Goal: Check status: Check status

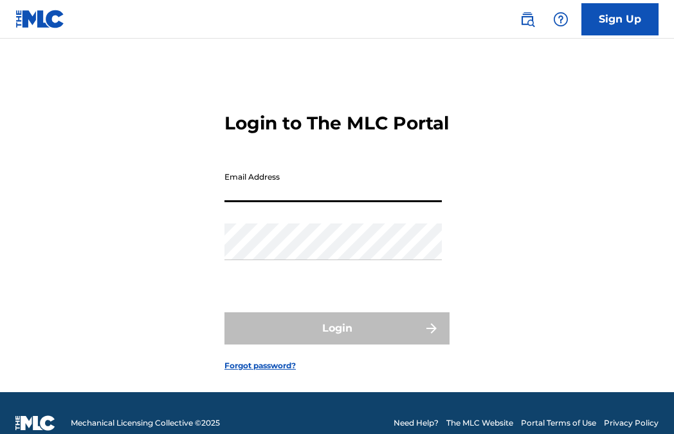
type input "[EMAIL_ADDRESS][DOMAIN_NAME]"
click at [337, 344] on button "Login" at bounding box center [337, 328] width 225 height 32
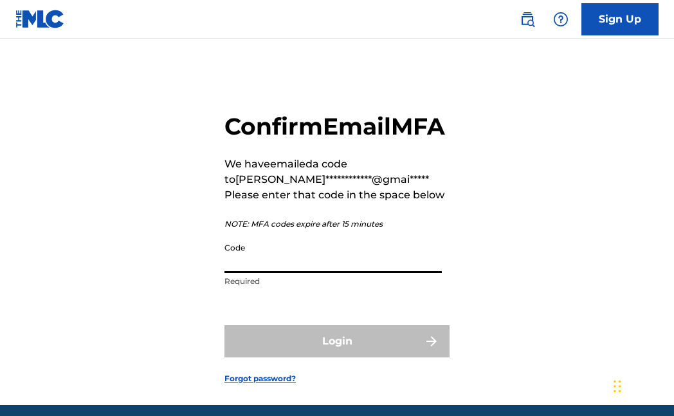
click at [285, 273] on input "Code" at bounding box center [333, 254] width 217 height 37
paste input "910685"
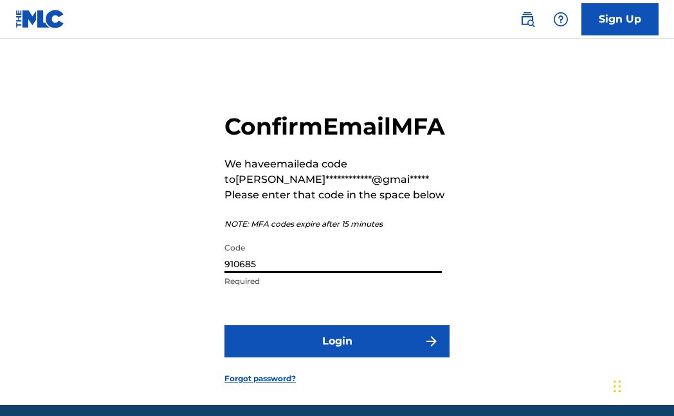
type input "910685"
click at [315, 357] on button "Login" at bounding box center [337, 341] width 225 height 32
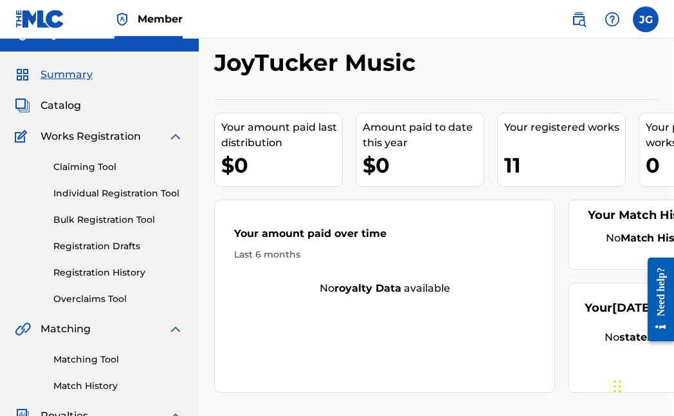
scroll to position [185, 1]
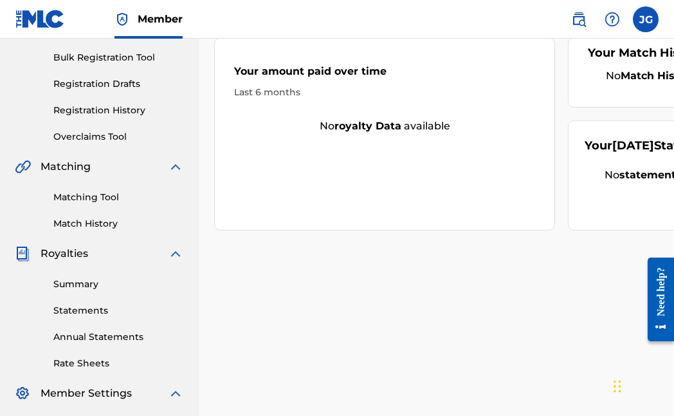
click at [86, 106] on link "Registration History" at bounding box center [118, 111] width 130 height 14
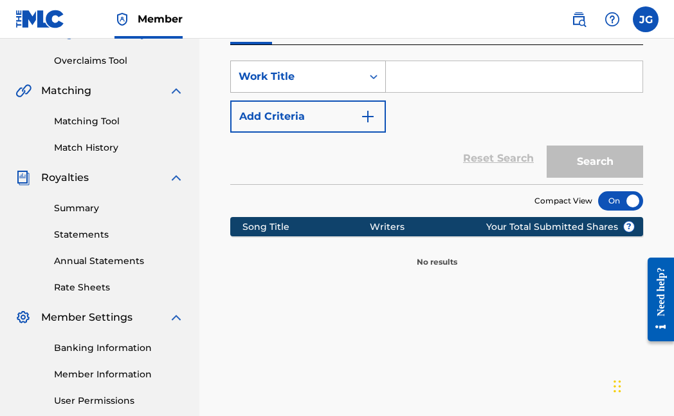
scroll to position [279, 0]
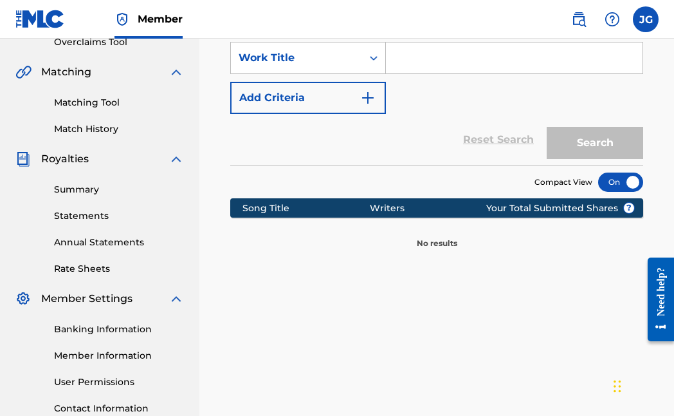
click at [85, 127] on link "Match History" at bounding box center [119, 129] width 130 height 14
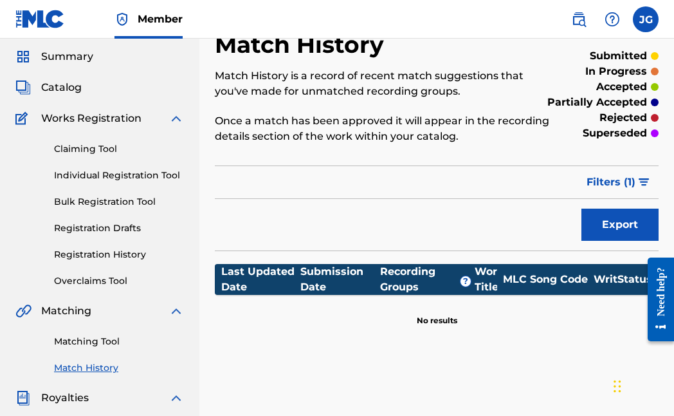
scroll to position [46, 0]
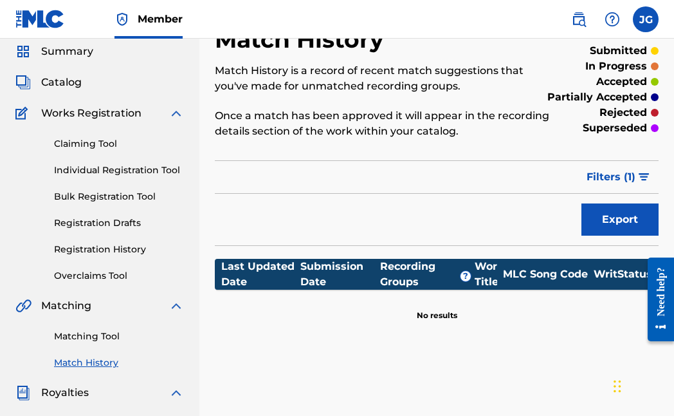
click at [87, 144] on link "Claiming Tool" at bounding box center [119, 144] width 130 height 14
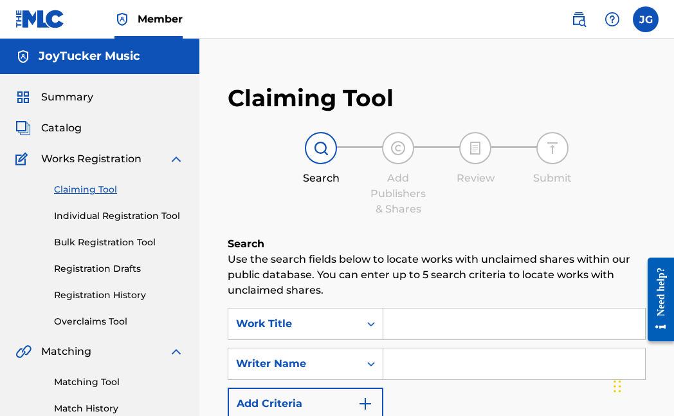
click at [62, 99] on span "Summary" at bounding box center [67, 96] width 52 height 15
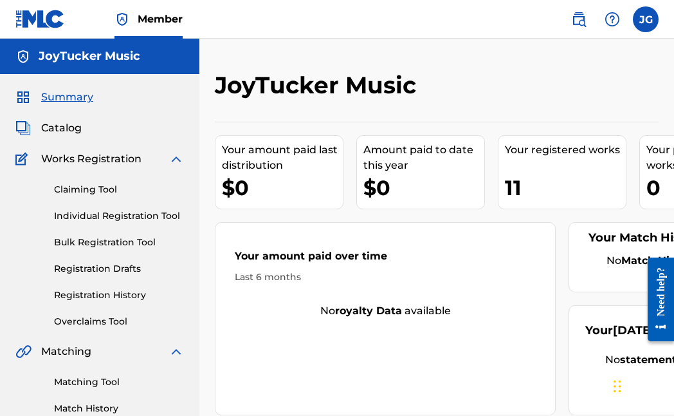
click at [511, 184] on div "11" at bounding box center [565, 187] width 121 height 29
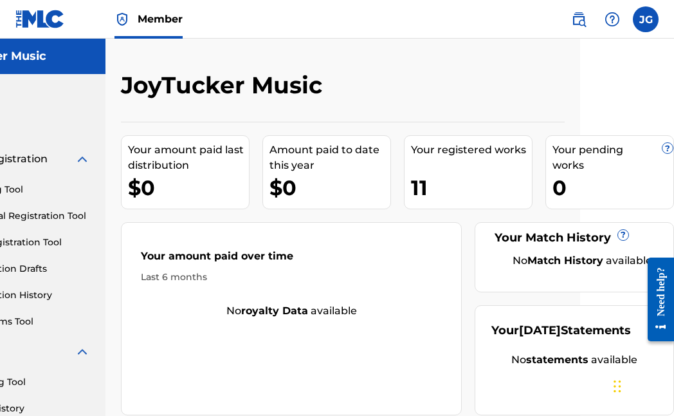
scroll to position [0, 94]
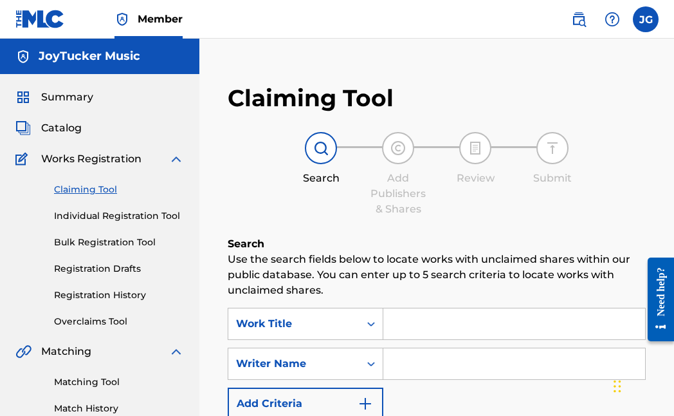
click at [85, 289] on link "Registration History" at bounding box center [119, 295] width 130 height 14
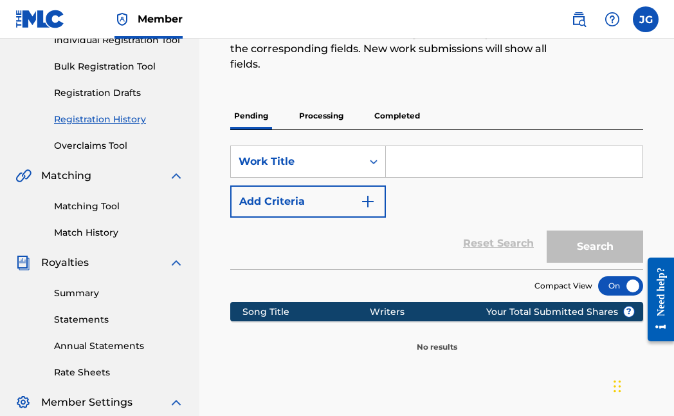
scroll to position [148, 0]
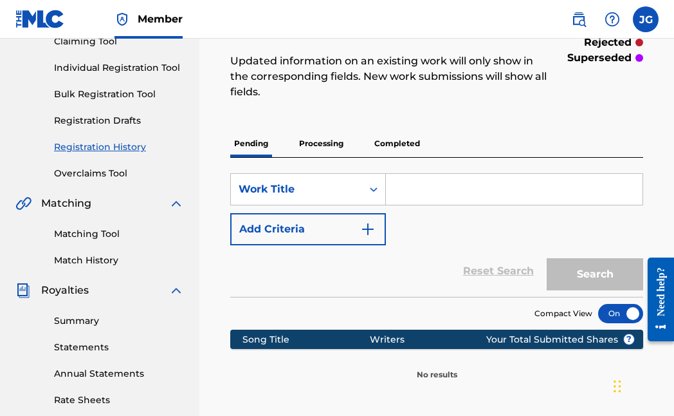
click at [116, 118] on link "Registration Drafts" at bounding box center [119, 121] width 130 height 14
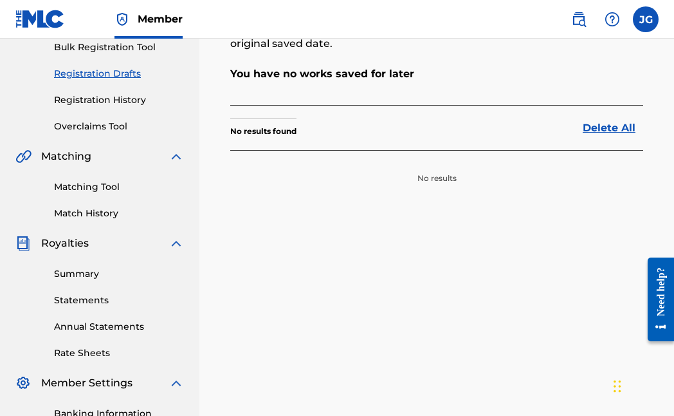
scroll to position [194, 0]
click at [99, 104] on link "Registration History" at bounding box center [119, 101] width 130 height 14
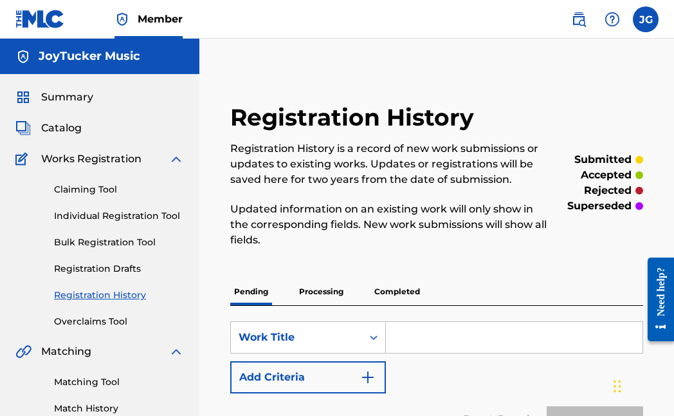
click at [326, 290] on p "Processing" at bounding box center [321, 291] width 52 height 27
click at [401, 286] on p "Completed" at bounding box center [397, 291] width 53 height 27
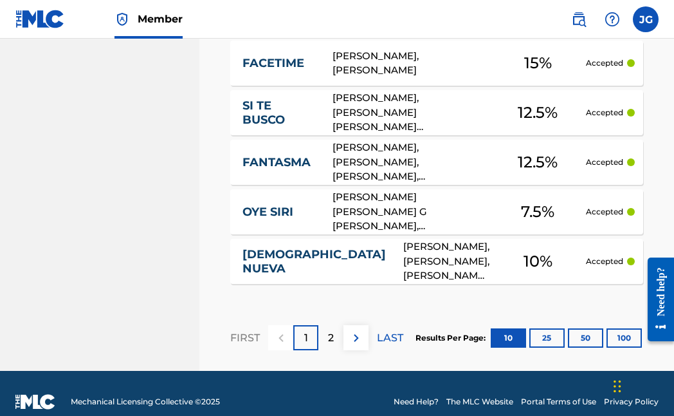
click at [330, 337] on p "2" at bounding box center [331, 337] width 6 height 15
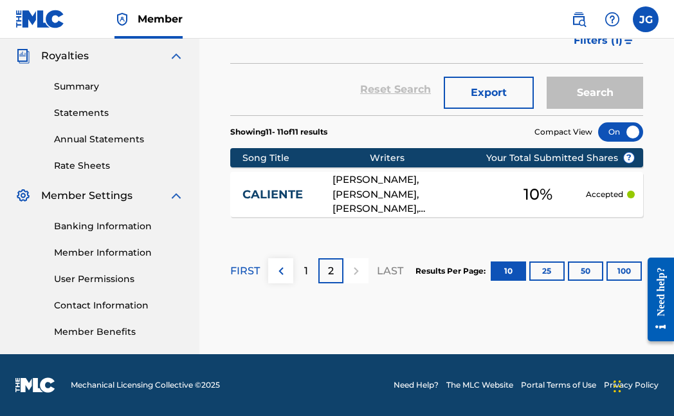
click at [529, 187] on span "10 %" at bounding box center [538, 194] width 29 height 23
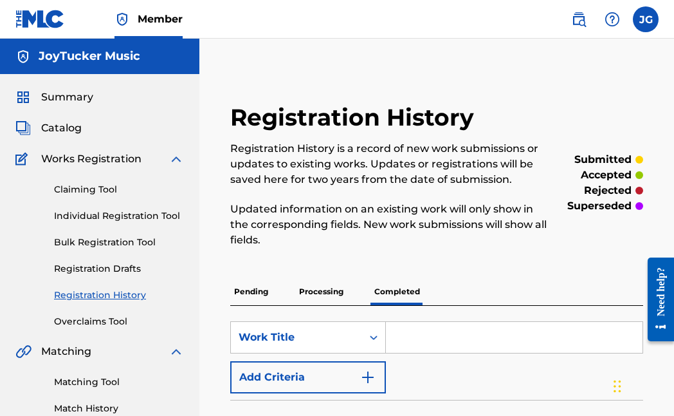
click at [138, 19] on span "Member" at bounding box center [160, 19] width 45 height 15
